Goal: Navigation & Orientation: Find specific page/section

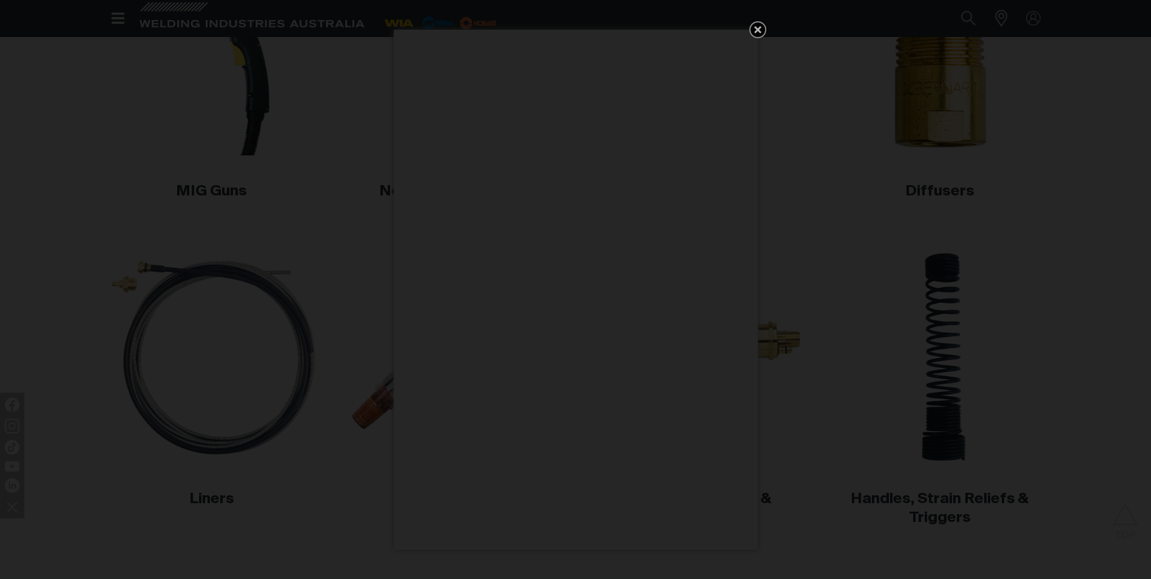
drag, startPoint x: 757, startPoint y: 30, endPoint x: 741, endPoint y: 52, distance: 26.9
click at [757, 30] on icon "Get 5 WIA Welding Guides Free!" at bounding box center [757, 29] width 7 height 7
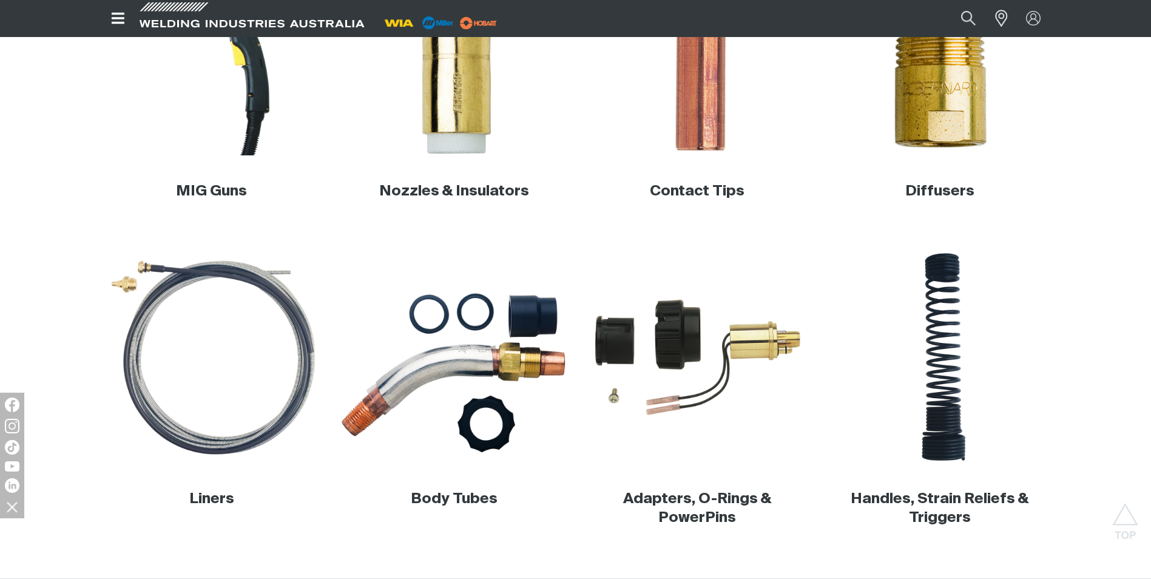
click at [482, 365] on img at bounding box center [454, 358] width 232 height 232
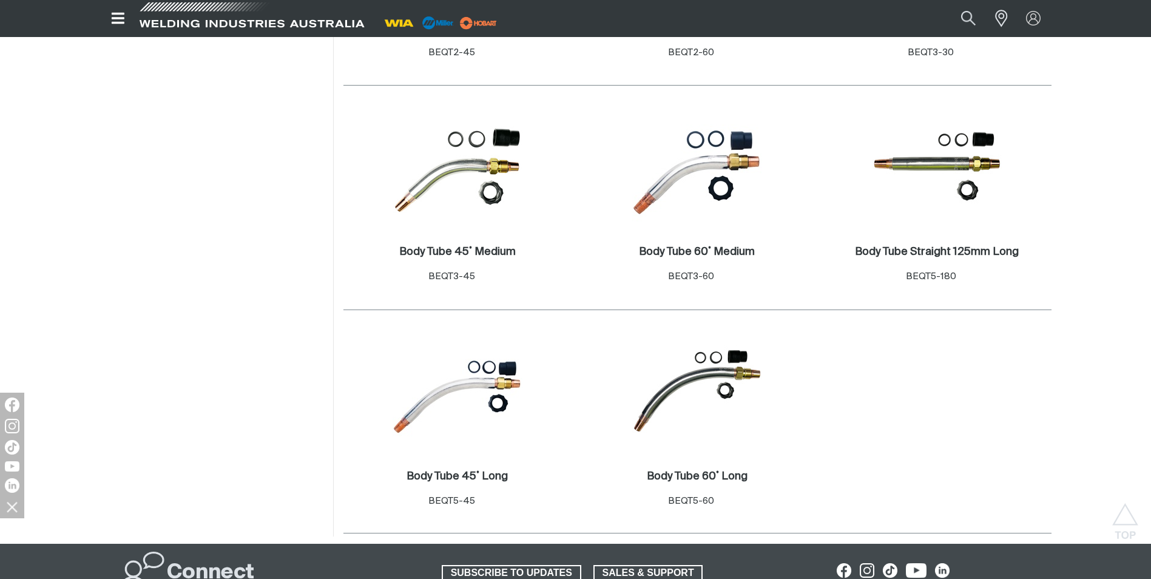
scroll to position [607, 0]
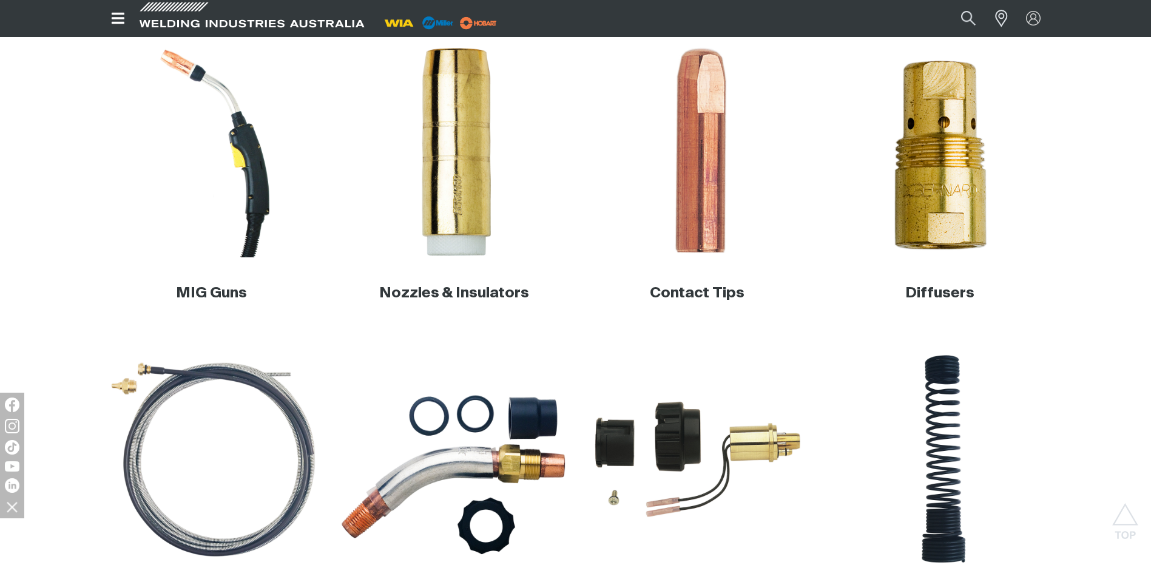
scroll to position [351, 0]
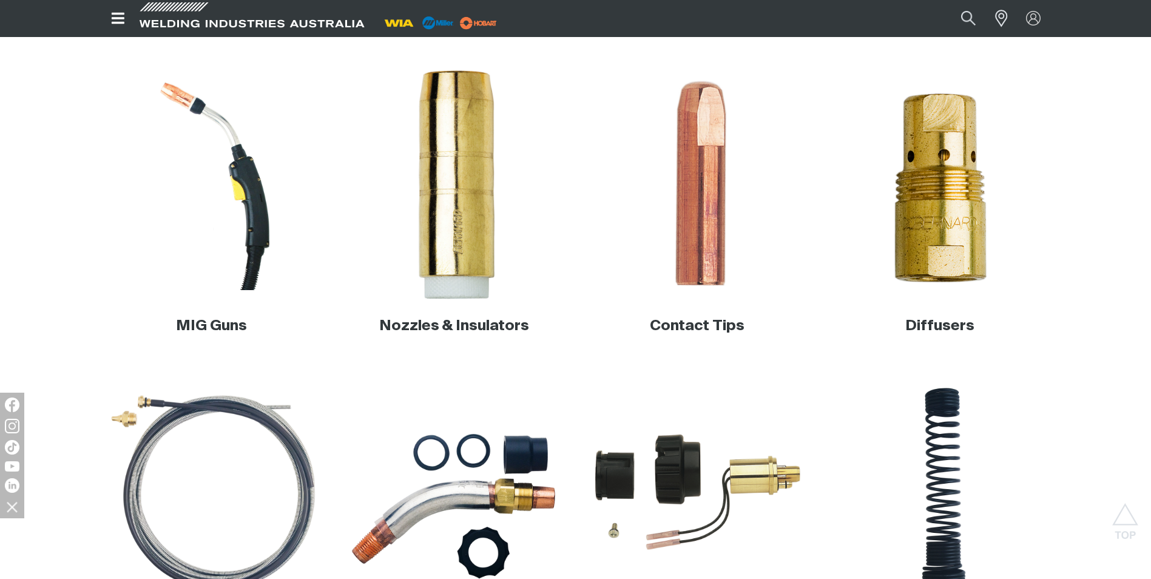
click at [459, 189] on img at bounding box center [454, 185] width 232 height 232
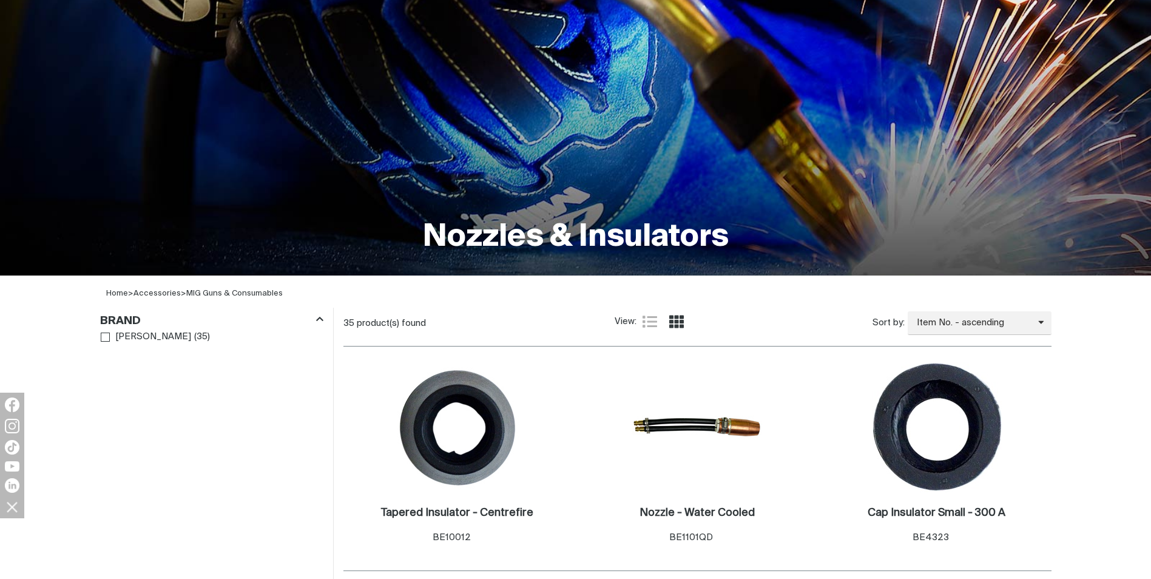
scroll to position [243, 0]
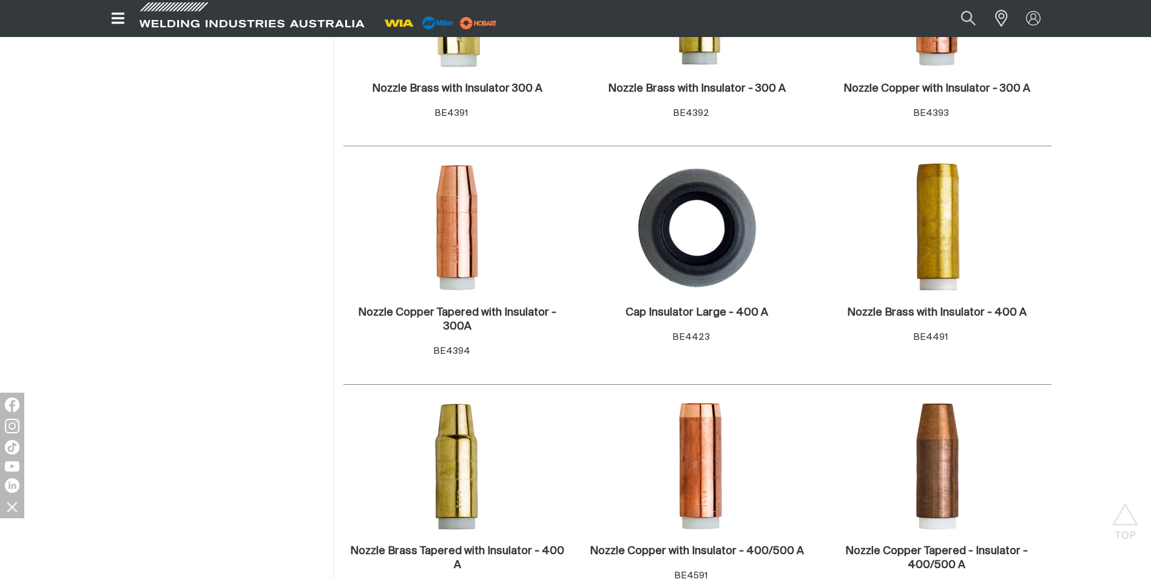
scroll to position [910, 0]
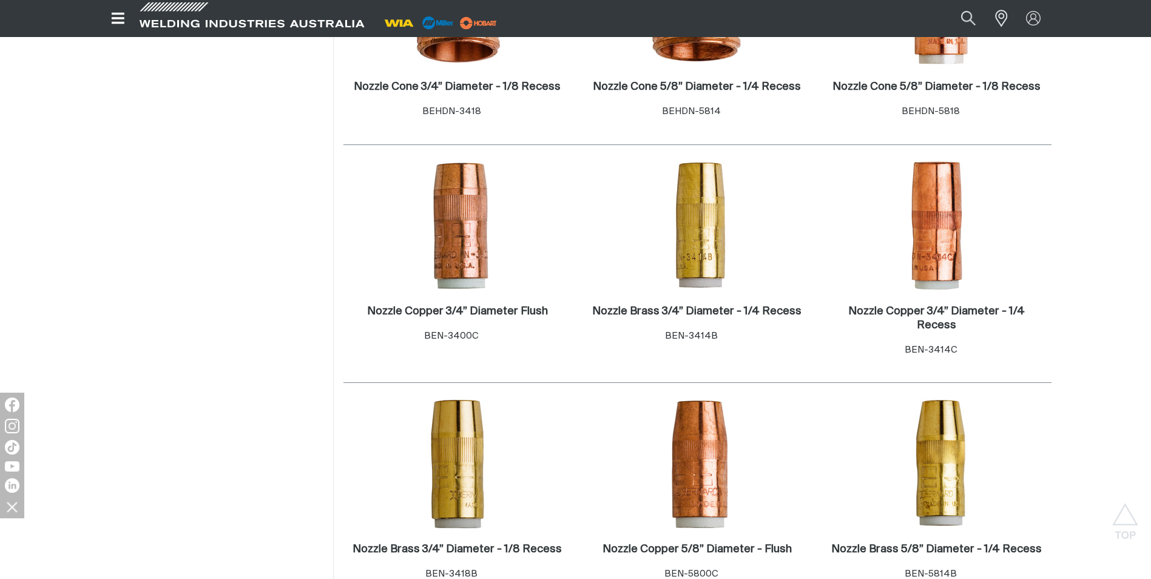
scroll to position [1821, 0]
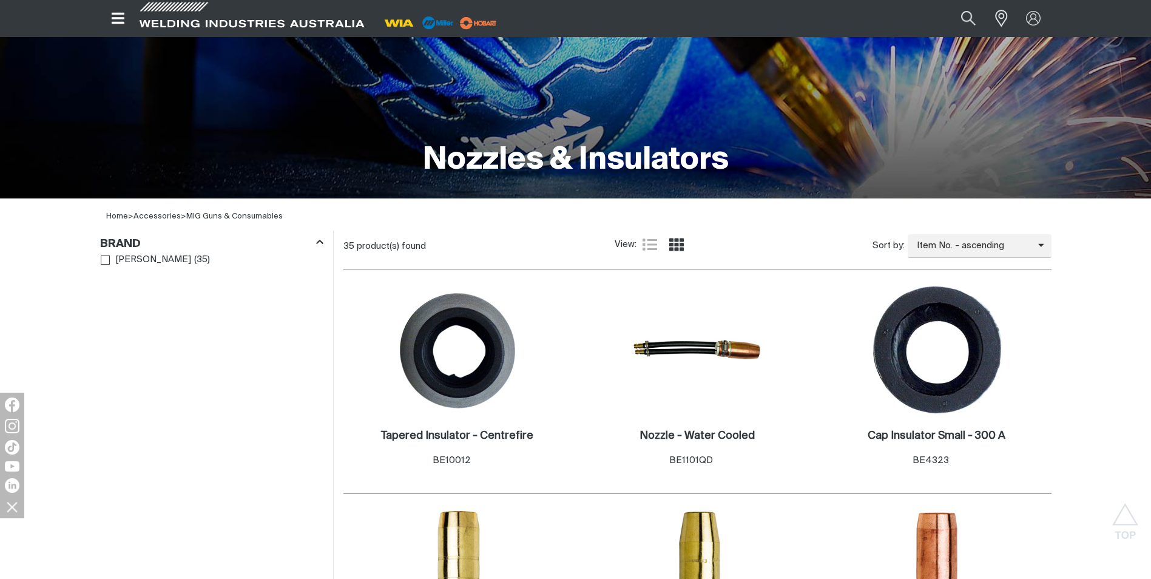
scroll to position [61, 0]
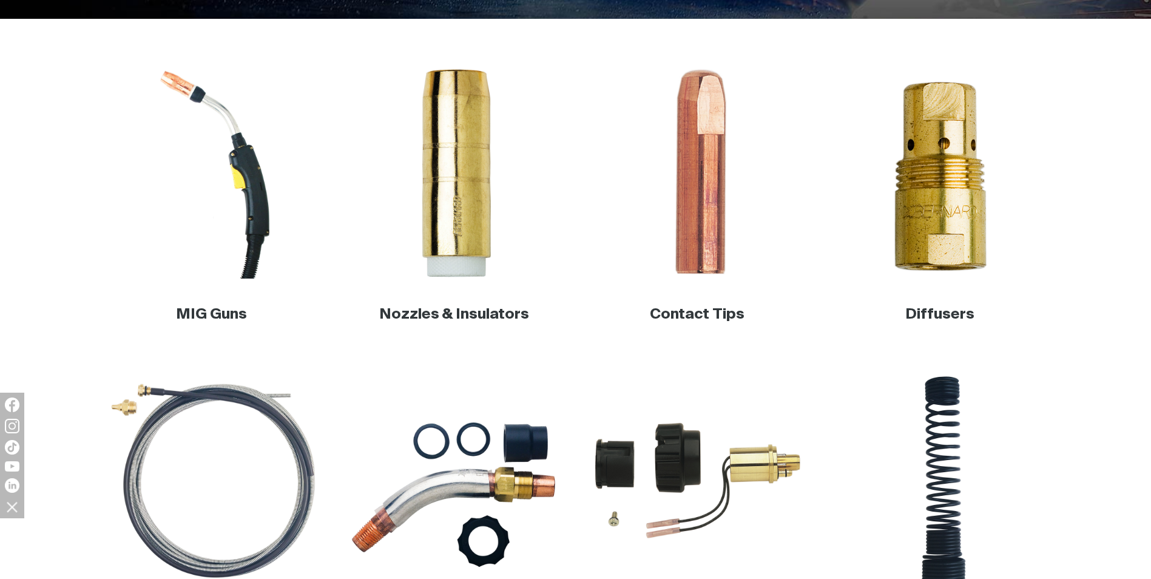
scroll to position [351, 0]
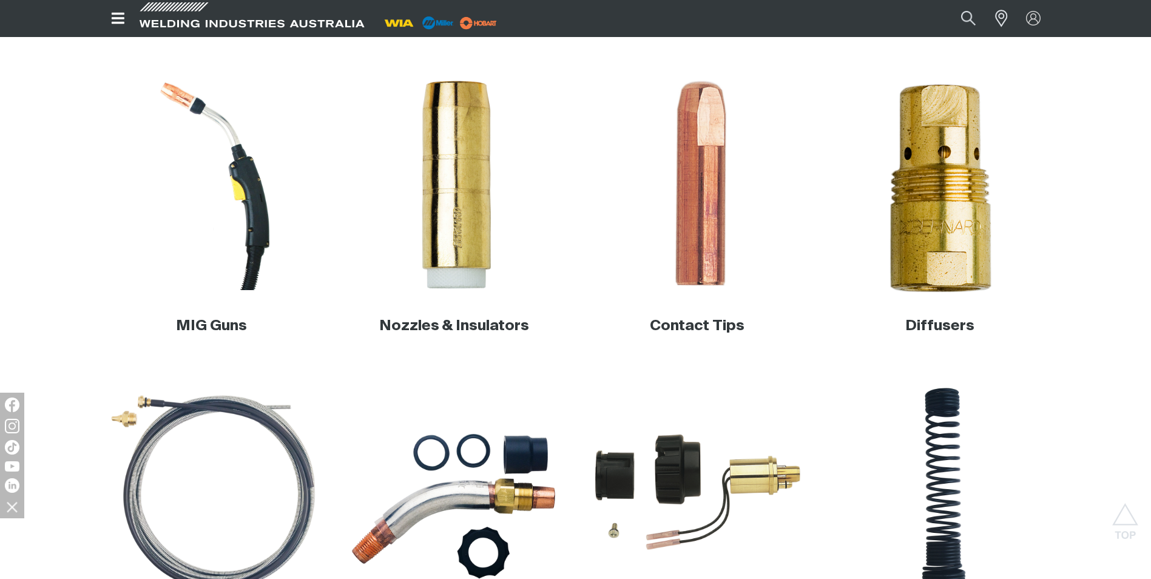
click at [958, 184] on img at bounding box center [939, 185] width 232 height 232
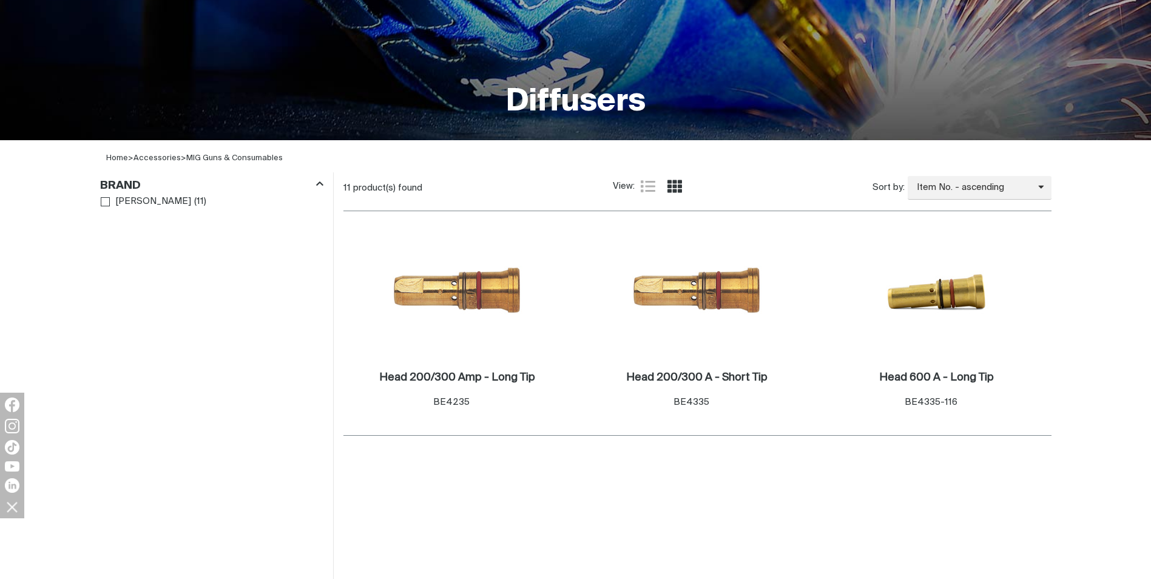
scroll to position [243, 0]
